Goal: Navigation & Orientation: Find specific page/section

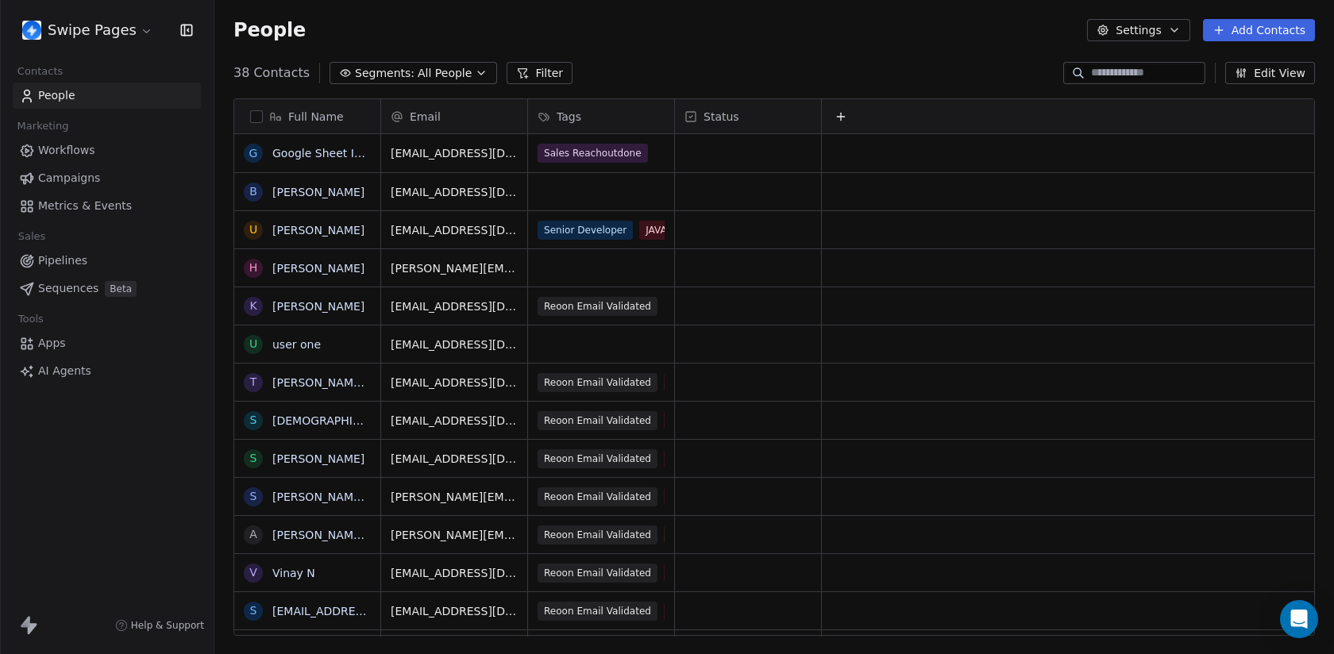
scroll to position [576, 1120]
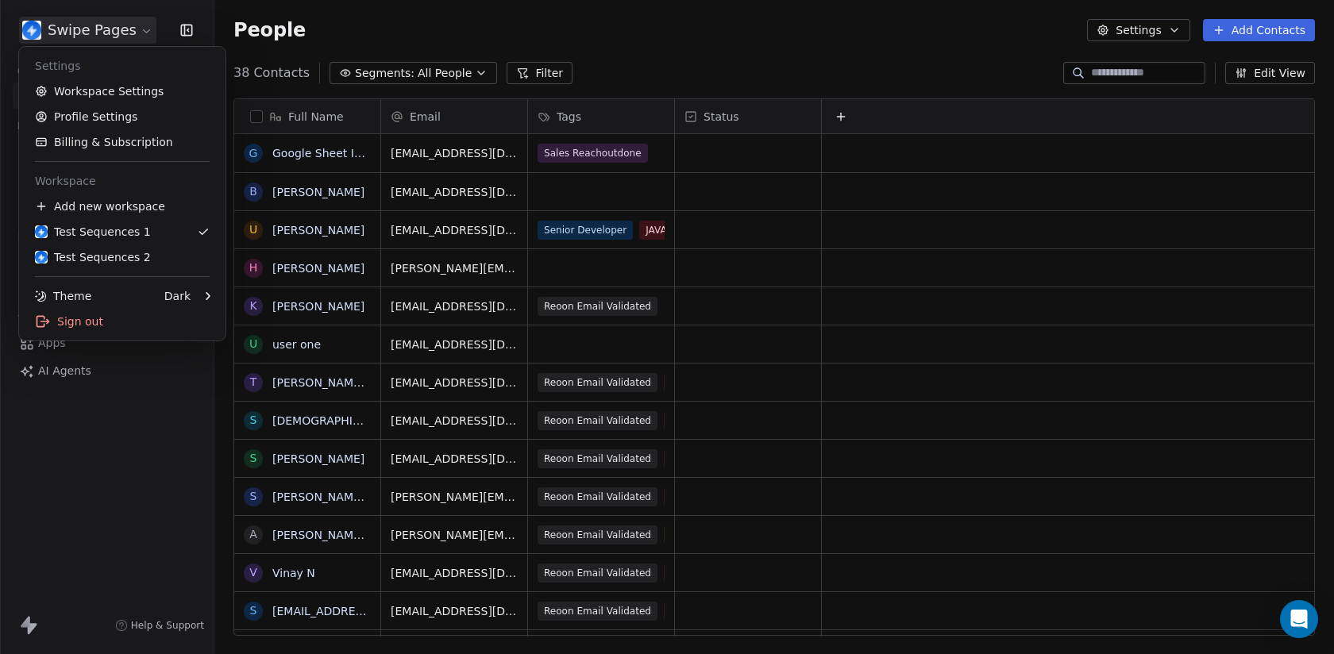
click at [63, 29] on html "Swipe Pages Contacts People Marketing Workflows Campaigns Metrics & Events Sale…" at bounding box center [667, 327] width 1334 height 654
drag, startPoint x: 145, startPoint y: 449, endPoint x: 142, endPoint y: 439, distance: 10.8
click at [145, 449] on html "Swipe Pages Contacts People Marketing Workflows Campaigns Metrics & Events Sale…" at bounding box center [667, 327] width 1334 height 654
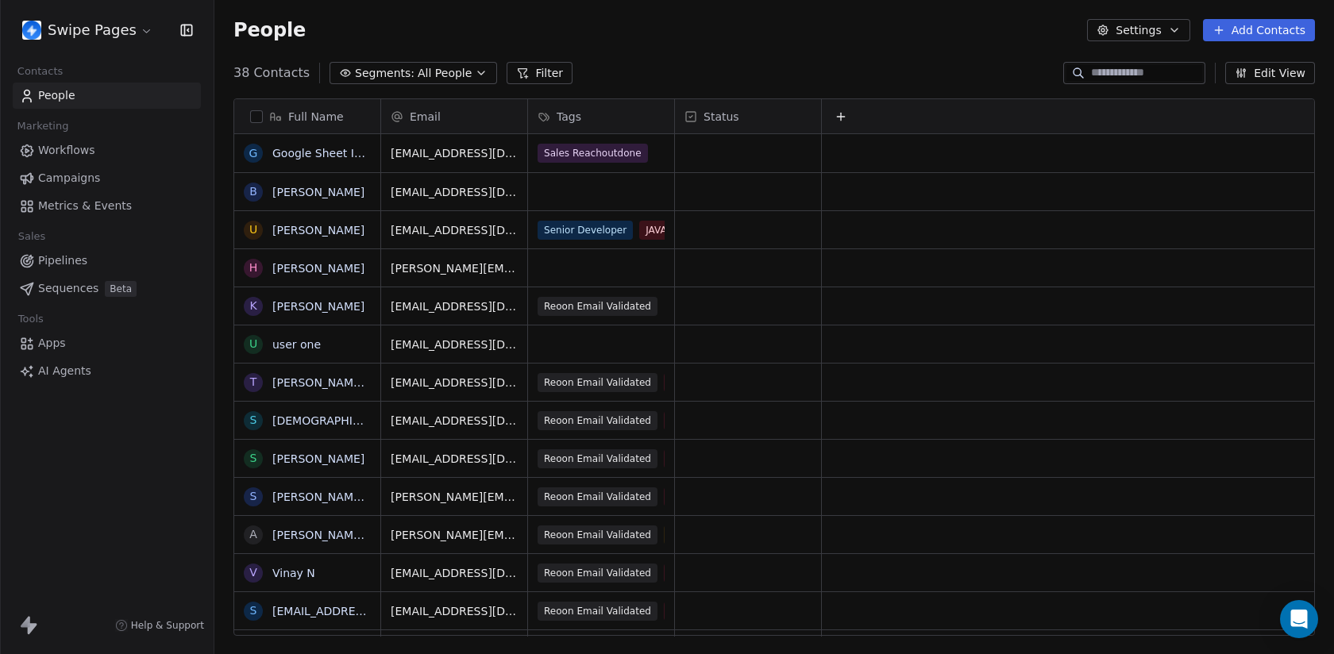
click at [66, 26] on html "Swipe Pages Contacts People Marketing Workflows Campaigns Metrics & Events Sale…" at bounding box center [667, 327] width 1334 height 654
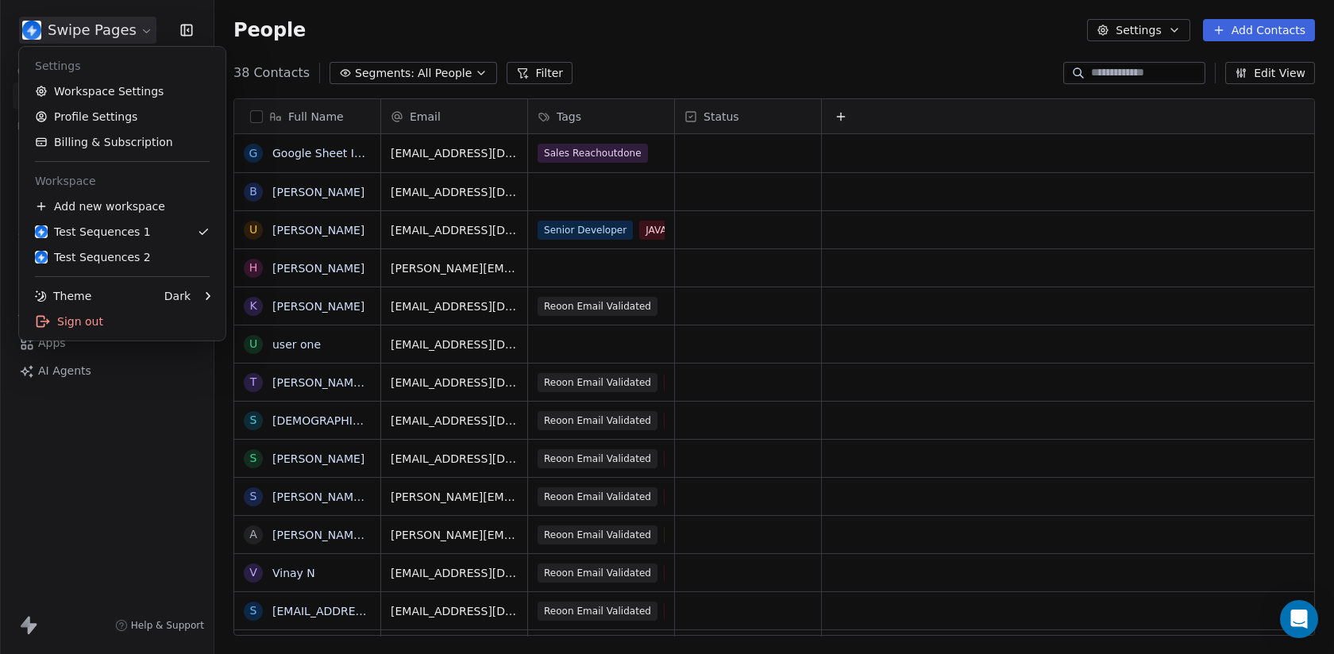
click at [152, 440] on html "Swipe Pages Contacts People Marketing Workflows Campaigns Metrics & Events Sale…" at bounding box center [667, 327] width 1334 height 654
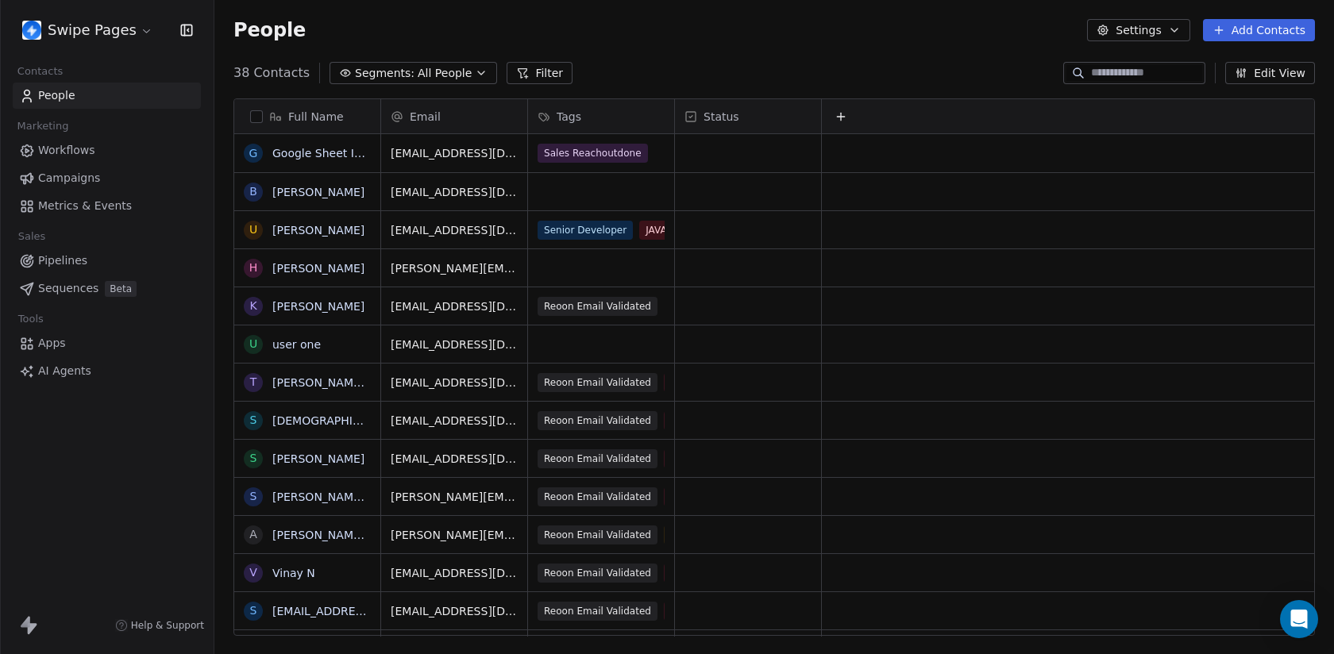
click at [109, 145] on link "Workflows" at bounding box center [107, 150] width 188 height 26
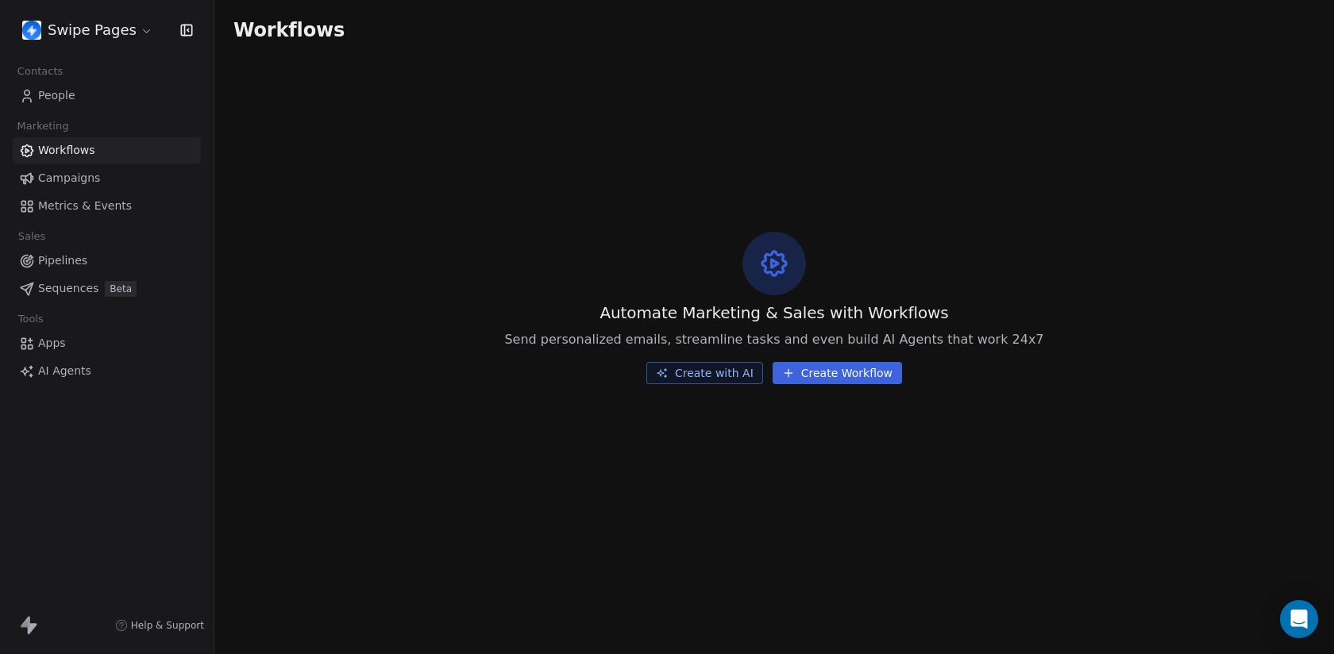
click at [113, 211] on span "Metrics & Events" at bounding box center [85, 206] width 94 height 17
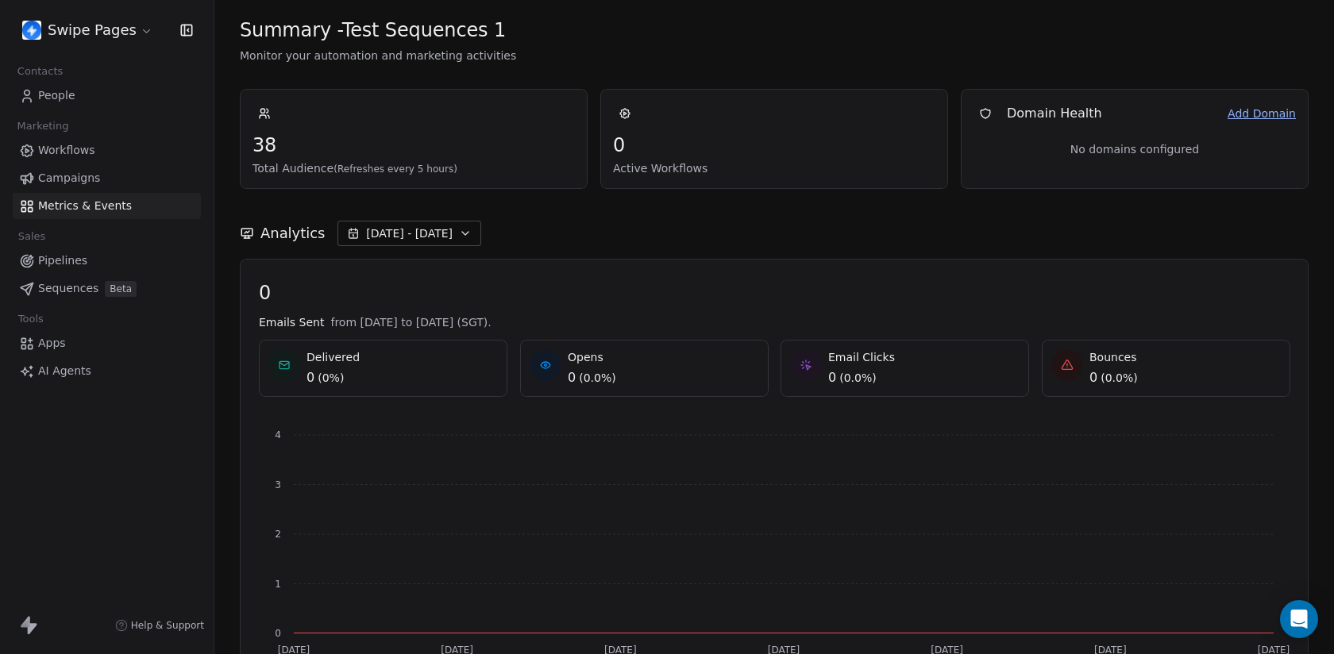
click at [97, 94] on link "People" at bounding box center [107, 96] width 188 height 26
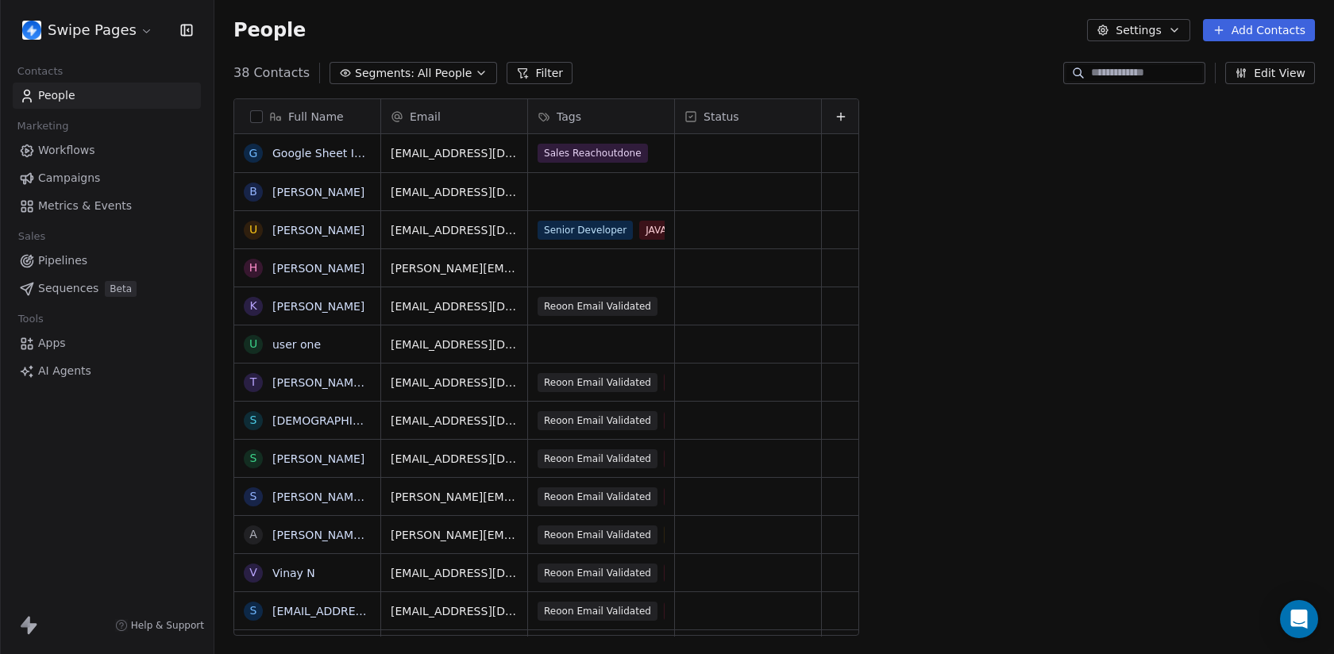
scroll to position [576, 1120]
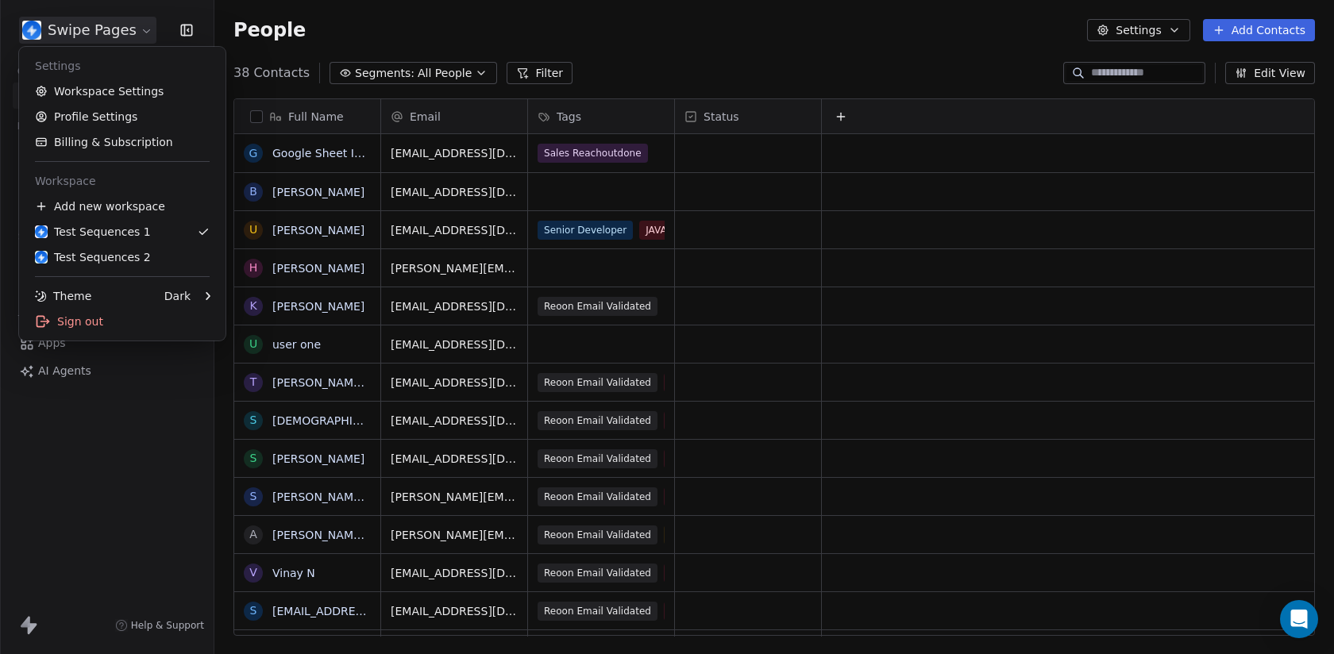
click at [95, 37] on html "Swipe Pages Contacts People Marketing Workflows Campaigns Metrics & Events Sale…" at bounding box center [667, 327] width 1334 height 654
click at [102, 98] on link "Workspace Settings" at bounding box center [122, 91] width 194 height 25
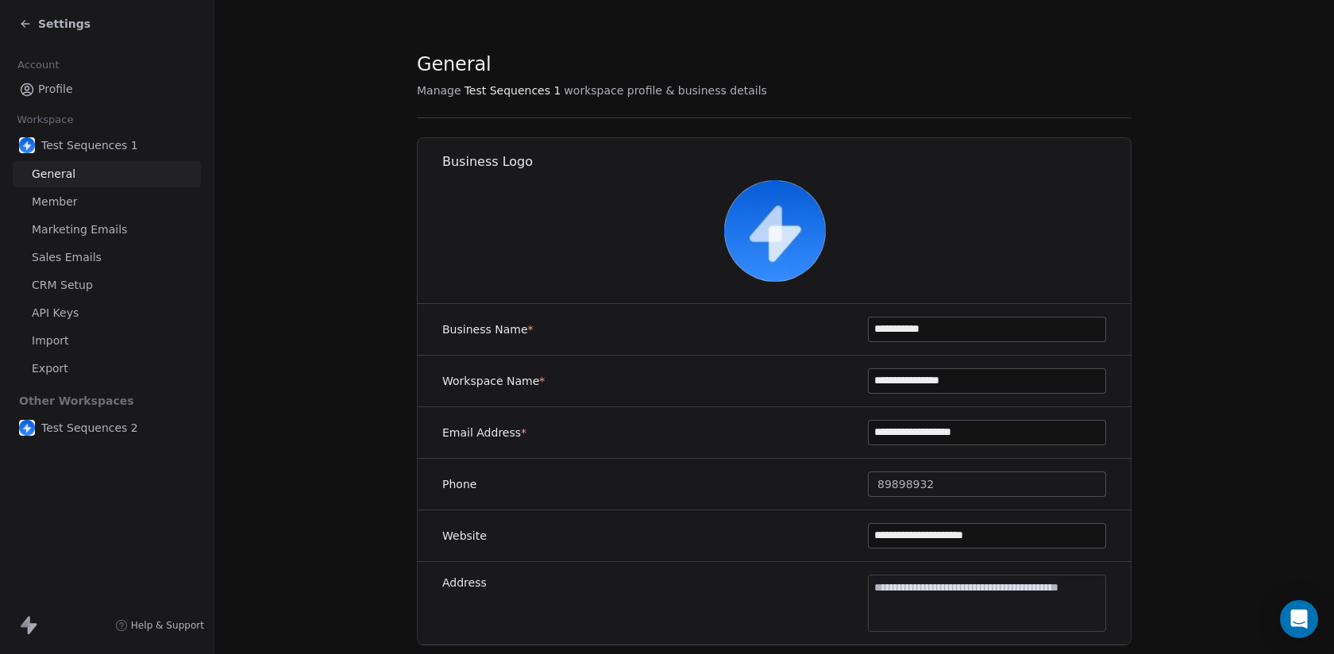
click at [100, 260] on link "Sales Emails" at bounding box center [107, 258] width 188 height 26
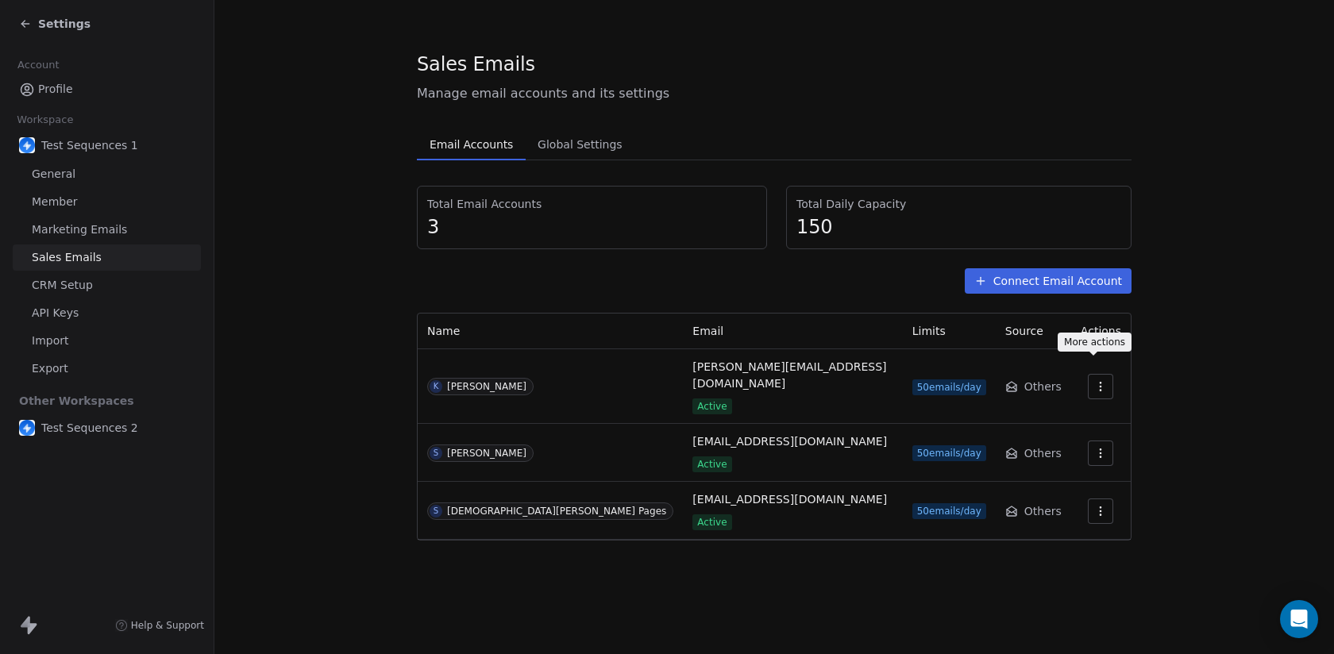
click at [1094, 380] on icon "button" at bounding box center [1100, 386] width 13 height 13
click at [817, 288] on html "Settings Account Profile Workspace Test Sequences 1 General Member Marketing Em…" at bounding box center [667, 327] width 1334 height 654
click at [483, 381] on div "[PERSON_NAME]" at bounding box center [486, 386] width 79 height 11
click at [492, 431] on td "S [PERSON_NAME]" at bounding box center [550, 453] width 265 height 58
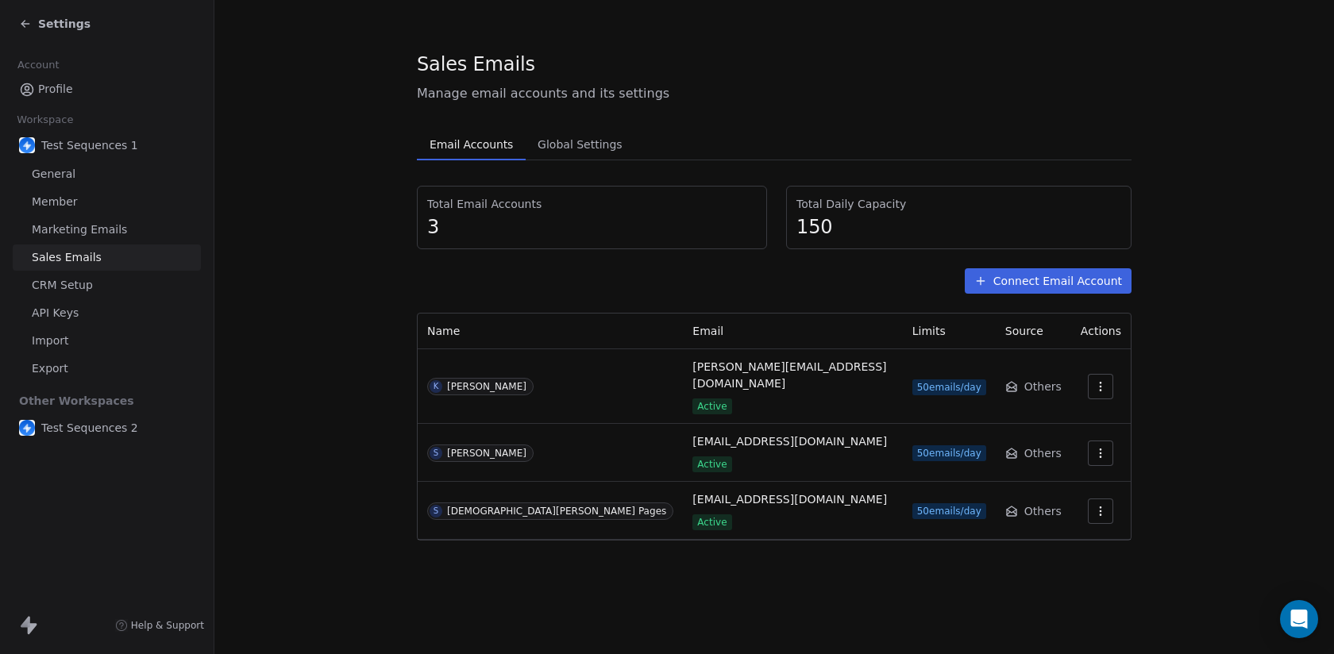
click at [492, 431] on td "S [PERSON_NAME]" at bounding box center [550, 453] width 265 height 58
click at [492, 503] on span "S [PERSON_NAME] Pages" at bounding box center [550, 511] width 246 height 17
click at [554, 503] on div "S [PERSON_NAME] Pages" at bounding box center [550, 511] width 246 height 17
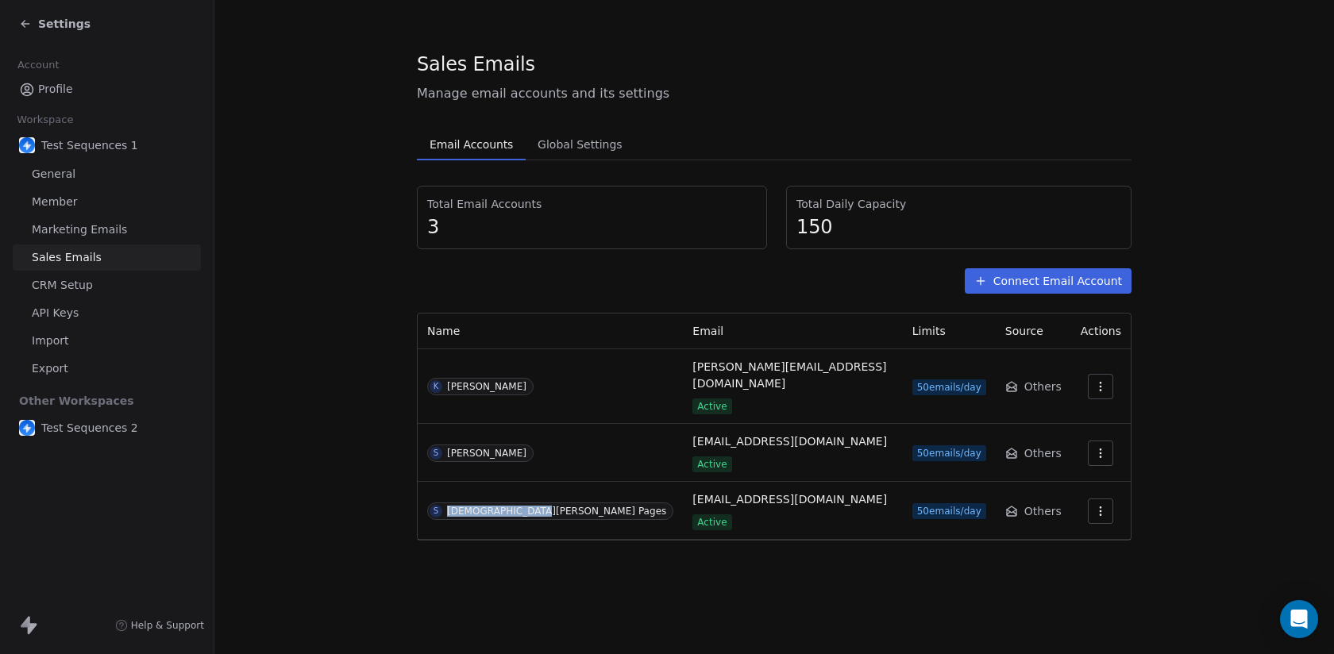
drag, startPoint x: 554, startPoint y: 453, endPoint x: 534, endPoint y: 469, distance: 25.9
click at [534, 482] on td "S [PERSON_NAME] Pages" at bounding box center [550, 511] width 265 height 58
drag, startPoint x: 548, startPoint y: 469, endPoint x: 442, endPoint y: 461, distance: 106.0
click at [442, 482] on td "S [PERSON_NAME] Pages" at bounding box center [550, 511] width 265 height 58
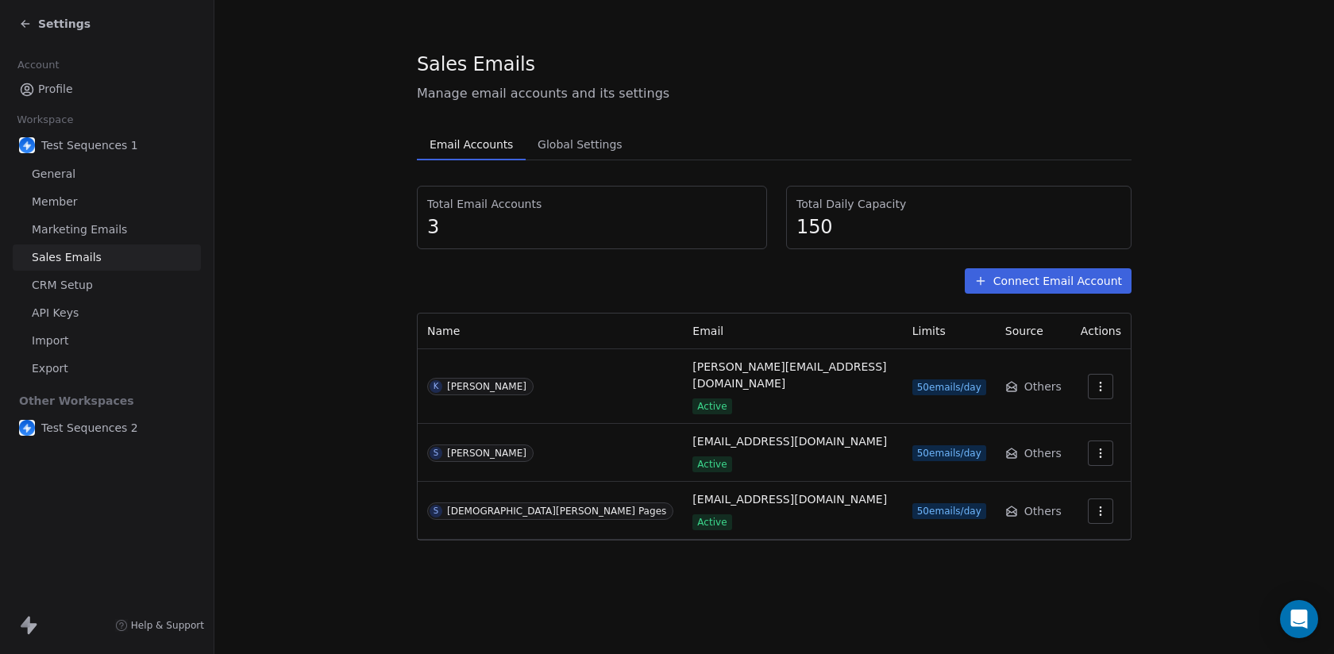
click at [758, 241] on div "Total Email Accounts 3" at bounding box center [592, 218] width 350 height 64
drag, startPoint x: 557, startPoint y: 205, endPoint x: 411, endPoint y: 206, distance: 146.9
click at [411, 206] on section "Sales Emails Manage email accounts and its settings Email Accounts Email Accoun…" at bounding box center [774, 296] width 1120 height 592
click at [576, 212] on div "Total Email Accounts 3" at bounding box center [592, 217] width 330 height 43
drag, startPoint x: 858, startPoint y: 240, endPoint x: 781, endPoint y: 206, distance: 84.7
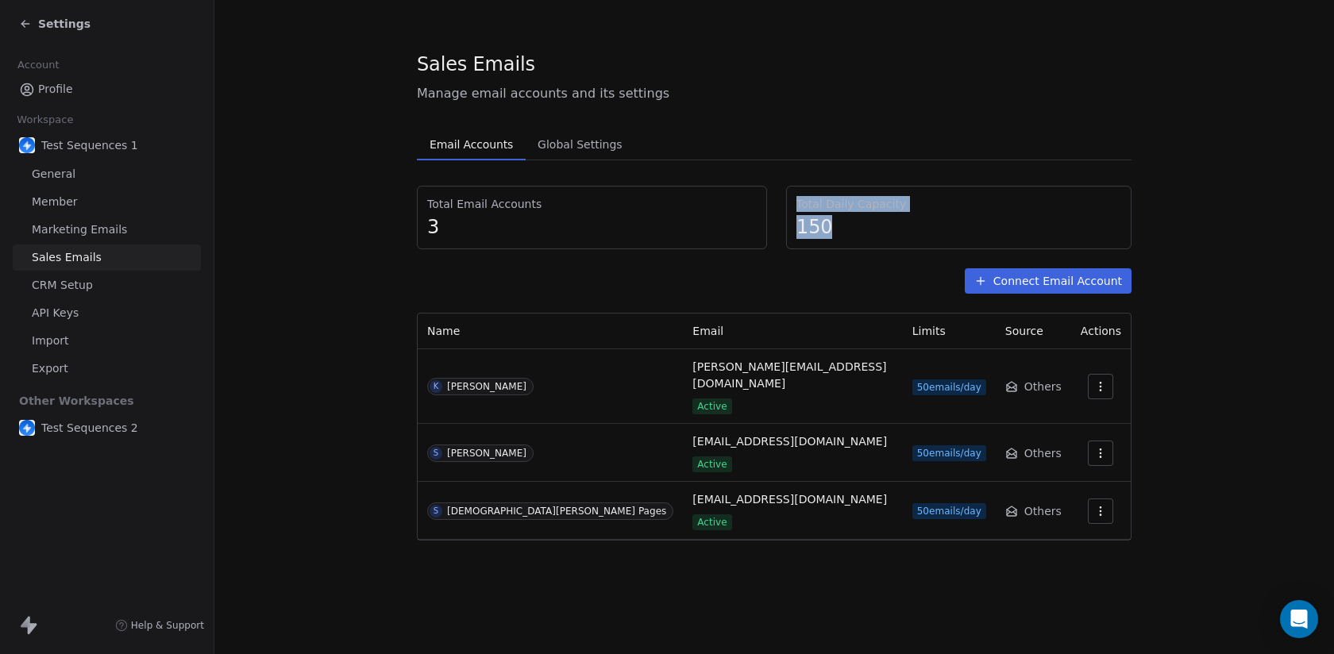
click at [781, 206] on div "Total Email Accounts 3 Total Daily Capacity 150" at bounding box center [774, 218] width 715 height 64
drag, startPoint x: 797, startPoint y: 203, endPoint x: 931, endPoint y: 199, distance: 134.3
click at [931, 199] on span "Total Daily Capacity" at bounding box center [959, 204] width 325 height 16
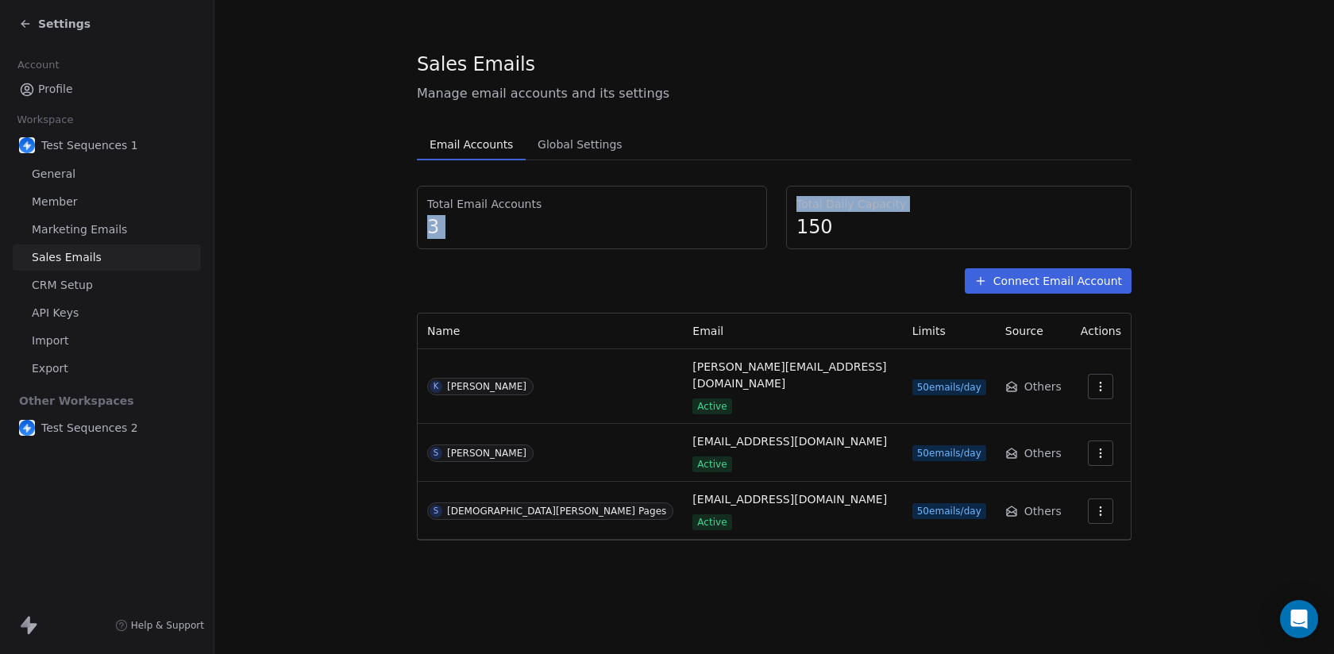
drag, startPoint x: 931, startPoint y: 199, endPoint x: 703, endPoint y: 207, distance: 228.1
click at [703, 207] on div "Total Email Accounts 3 Total Daily Capacity 150" at bounding box center [774, 218] width 715 height 64
click at [496, 229] on span "3" at bounding box center [592, 227] width 330 height 24
drag, startPoint x: 556, startPoint y: 199, endPoint x: 423, endPoint y: 203, distance: 132.7
click at [423, 203] on div "Total Email Accounts 3" at bounding box center [592, 218] width 350 height 64
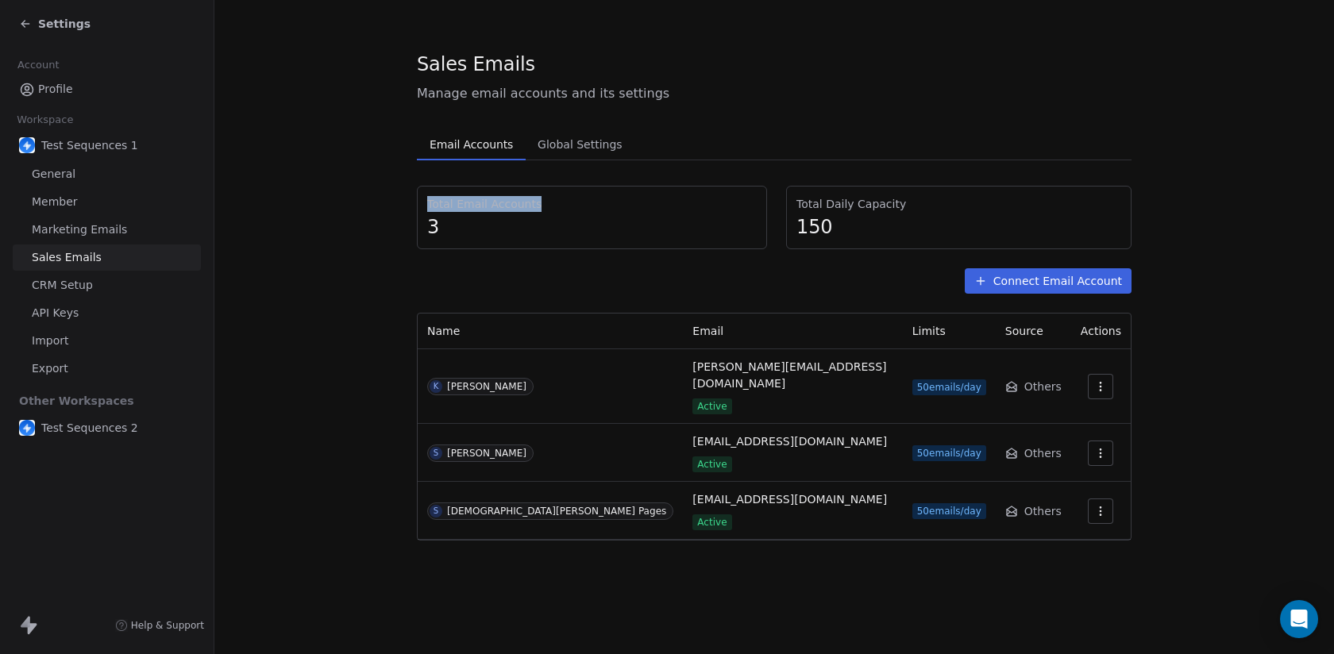
click at [423, 203] on div "Total Email Accounts 3" at bounding box center [592, 218] width 350 height 64
drag, startPoint x: 423, startPoint y: 203, endPoint x: 577, endPoint y: 187, distance: 154.2
click at [577, 187] on div "Total Email Accounts 3" at bounding box center [592, 218] width 350 height 64
drag, startPoint x: 575, startPoint y: 201, endPoint x: 423, endPoint y: 197, distance: 151.7
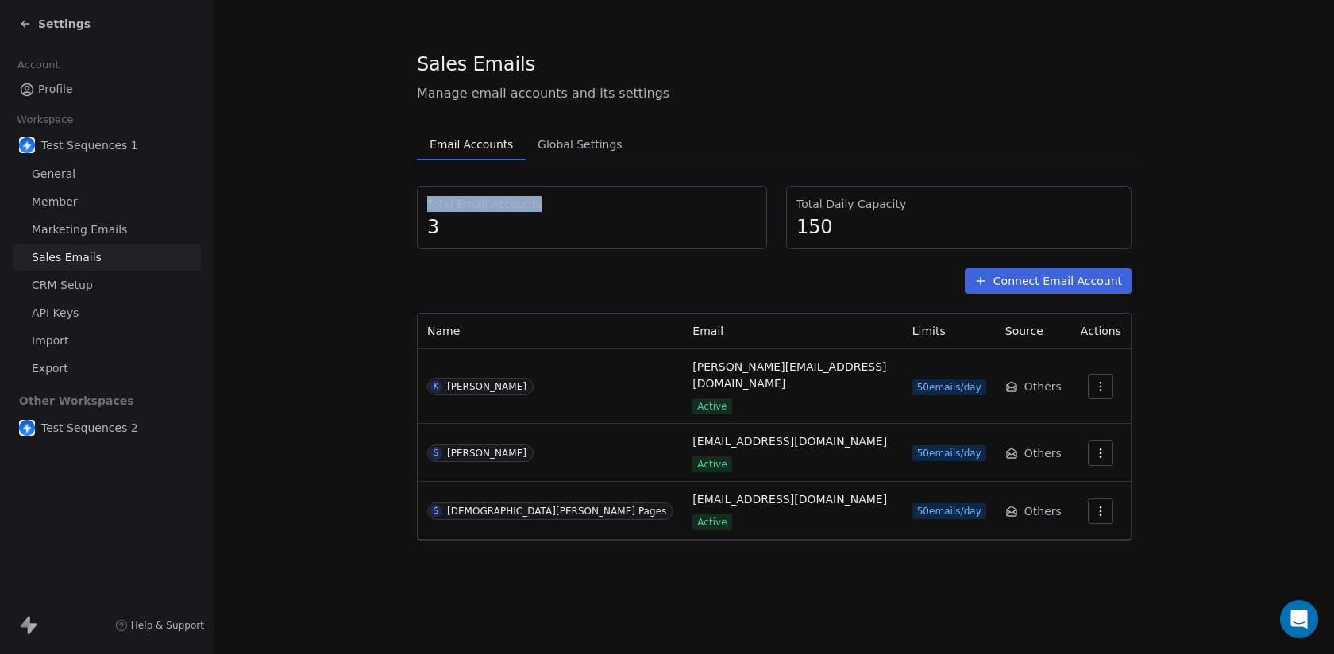
click at [423, 197] on div "Total Email Accounts 3" at bounding box center [592, 218] width 350 height 64
drag, startPoint x: 423, startPoint y: 197, endPoint x: 608, endPoint y: 196, distance: 184.2
click at [608, 196] on div "Total Email Accounts 3" at bounding box center [592, 218] width 350 height 64
click at [608, 196] on span "Total Email Accounts" at bounding box center [592, 204] width 330 height 16
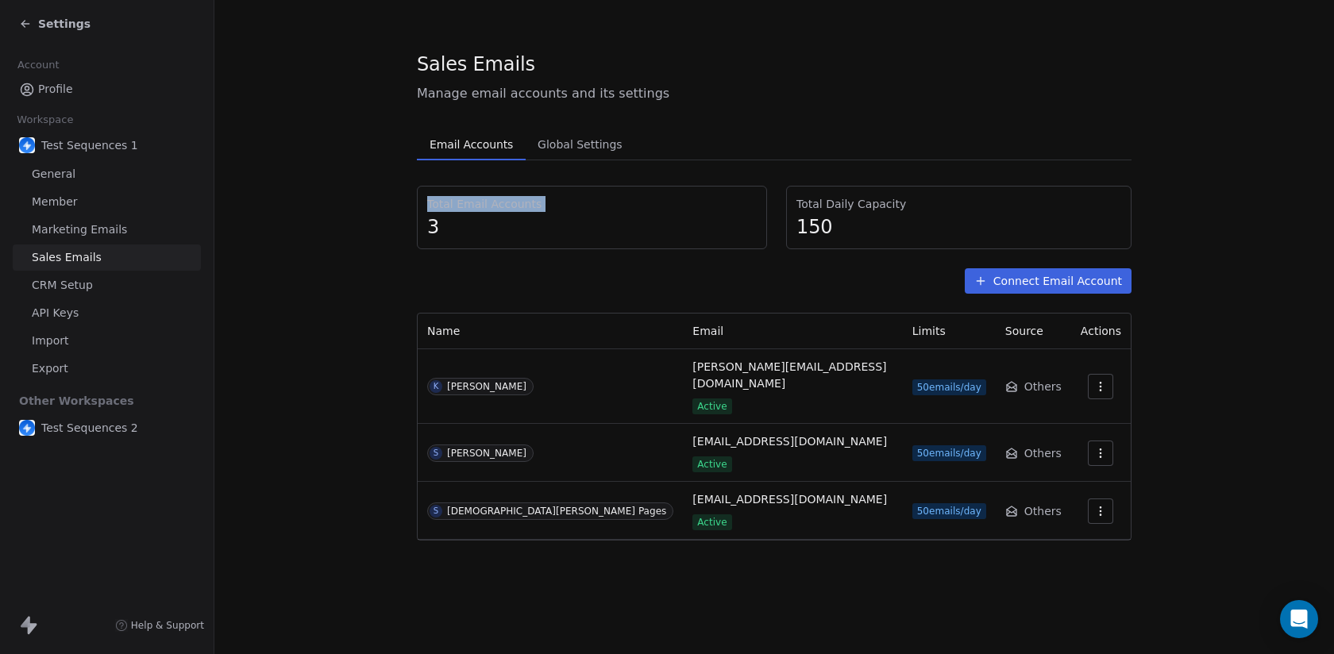
drag, startPoint x: 608, startPoint y: 196, endPoint x: 409, endPoint y: 203, distance: 198.6
click at [409, 203] on section "Sales Emails Manage email accounts and its settings Email Accounts Email Accoun…" at bounding box center [774, 296] width 1120 height 592
click at [472, 231] on span "3" at bounding box center [592, 227] width 330 height 24
drag, startPoint x: 472, startPoint y: 231, endPoint x: 419, endPoint y: 204, distance: 59.7
click at [419, 204] on div "Total Email Accounts 3" at bounding box center [592, 218] width 350 height 64
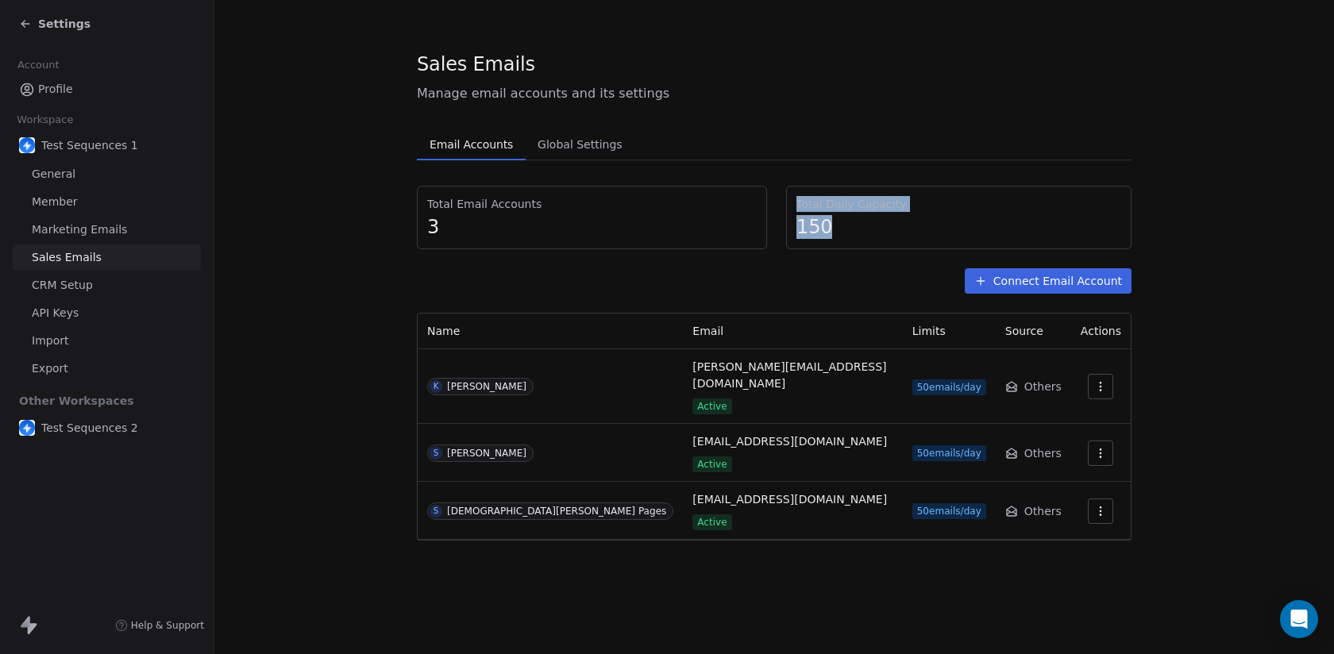
drag, startPoint x: 840, startPoint y: 236, endPoint x: 794, endPoint y: 194, distance: 62.4
click at [794, 194] on div "Total Daily Capacity 150" at bounding box center [958, 218] width 345 height 64
drag, startPoint x: 793, startPoint y: 205, endPoint x: 992, endPoint y: 218, distance: 198.9
click at [992, 218] on div "Total Daily Capacity 150" at bounding box center [958, 218] width 345 height 64
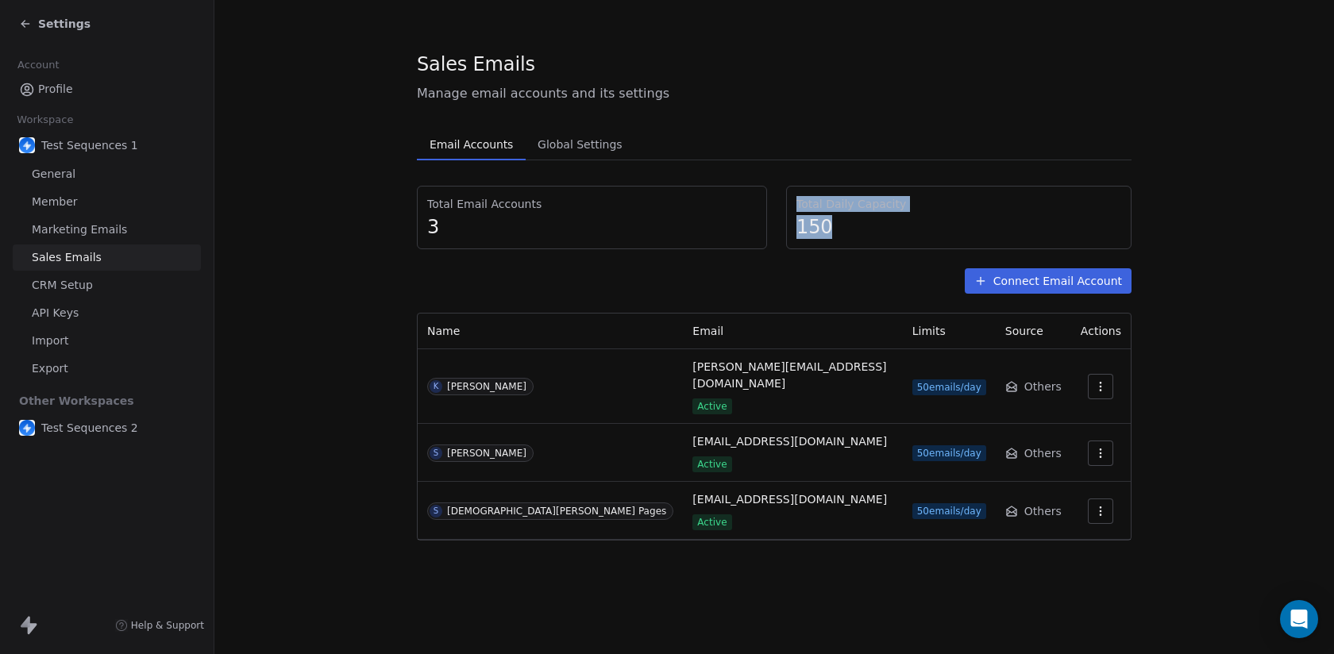
click at [55, 17] on span "Settings" at bounding box center [64, 24] width 52 height 16
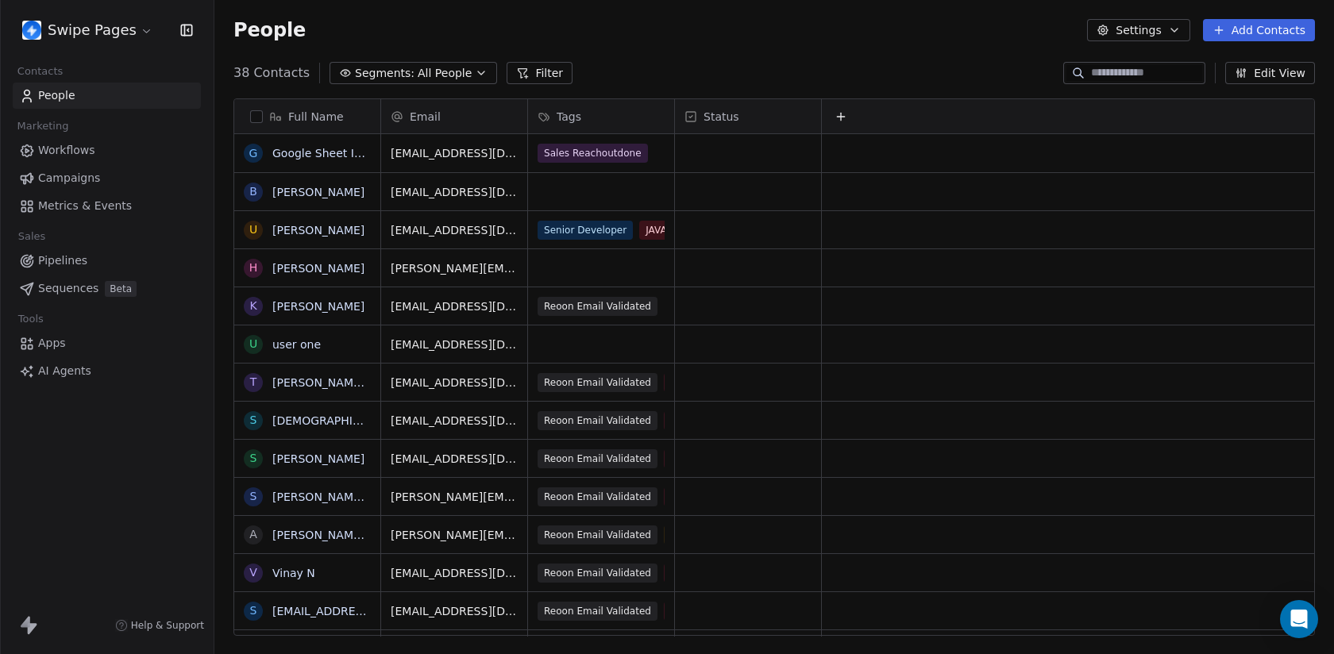
scroll to position [576, 1120]
click at [102, 295] on link "Sequences Beta" at bounding box center [107, 289] width 188 height 26
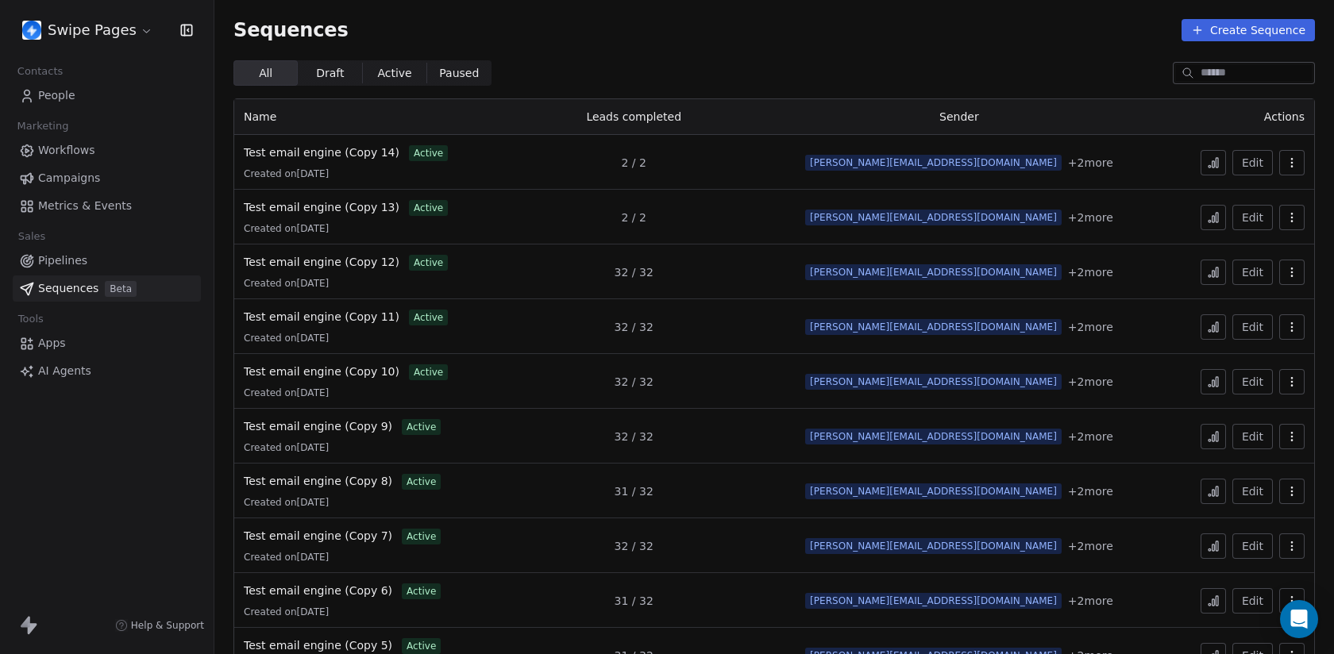
click at [104, 27] on html "Swipe Pages Contacts People Marketing Workflows Campaigns Metrics & Events Sale…" at bounding box center [667, 327] width 1334 height 654
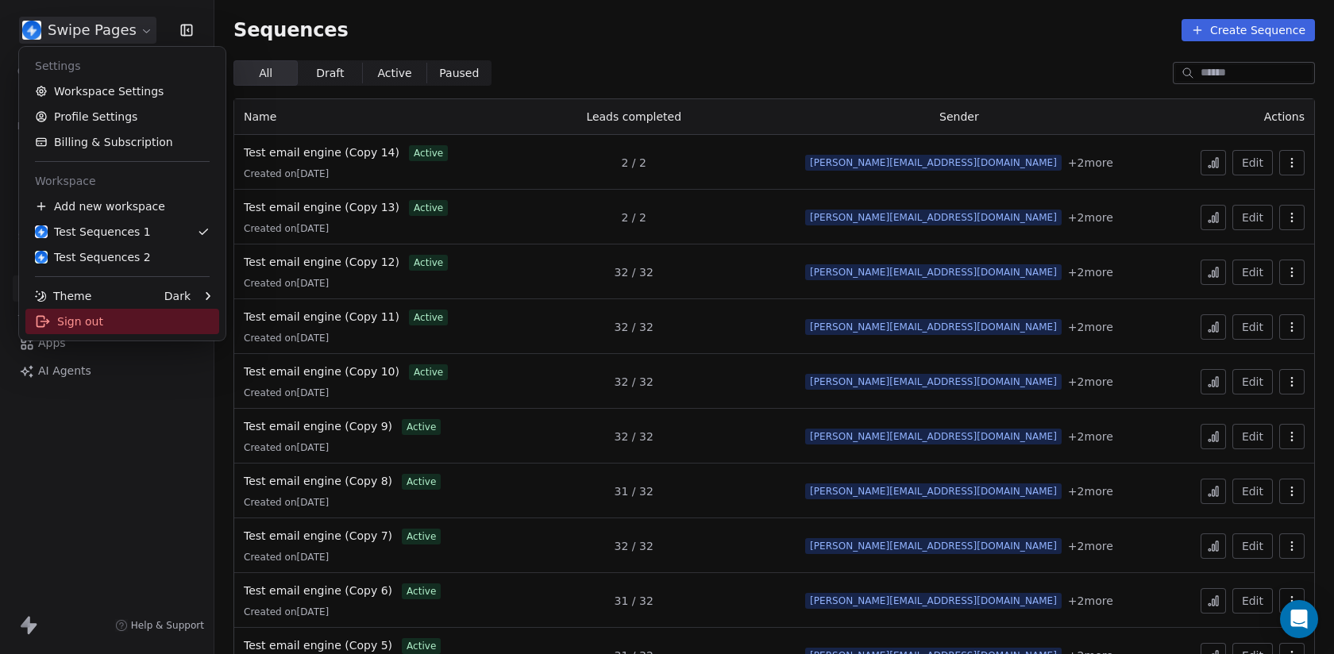
click at [127, 324] on div "Sign out" at bounding box center [122, 321] width 194 height 25
